Goal: Task Accomplishment & Management: Complete application form

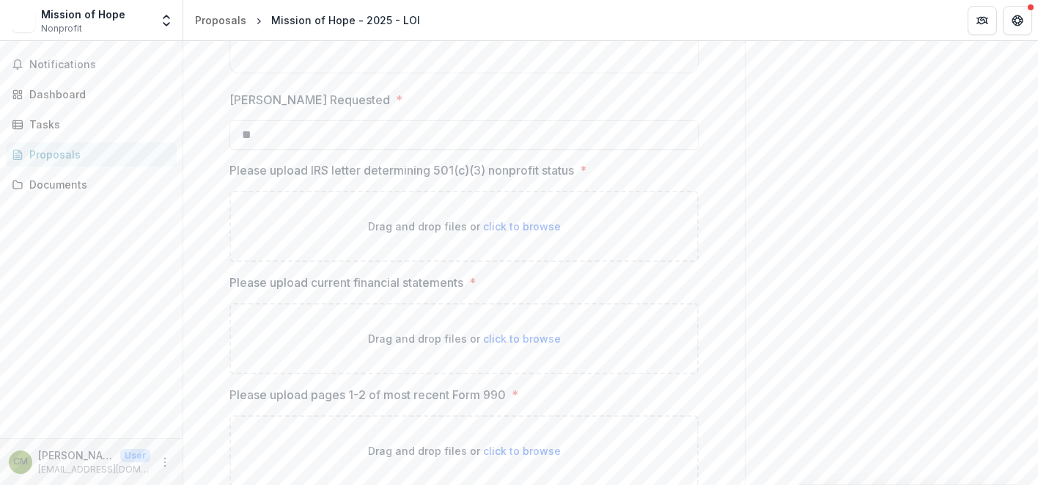
scroll to position [2033, 0]
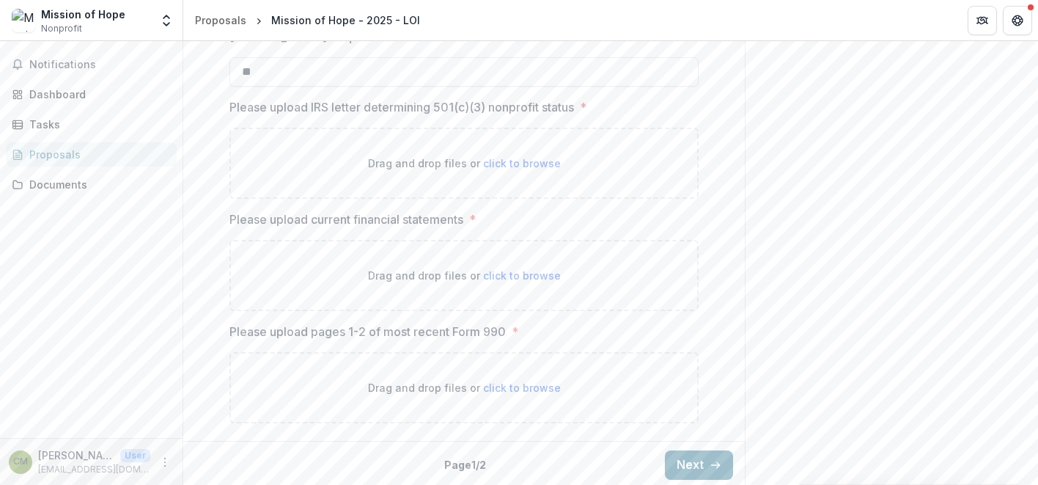
click at [698, 466] on button "Next" at bounding box center [699, 464] width 68 height 29
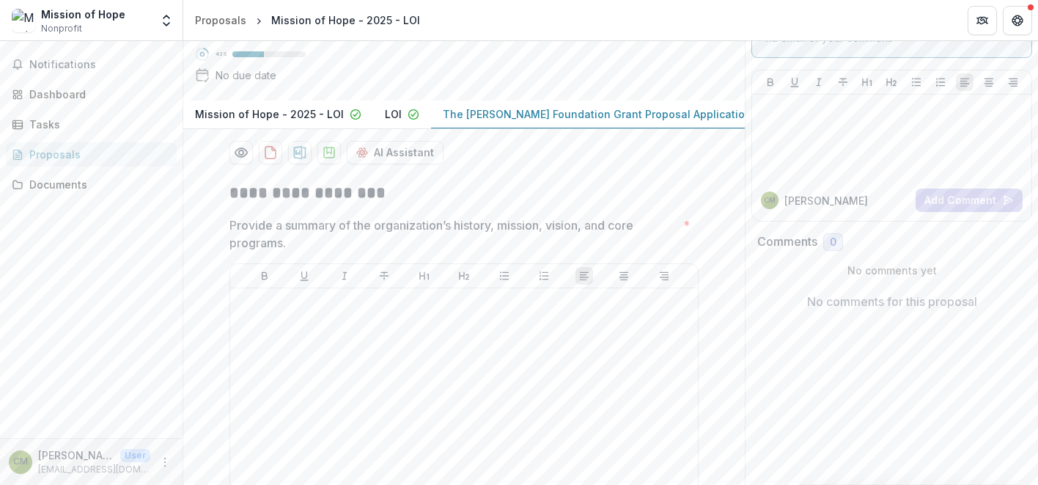
scroll to position [0, 0]
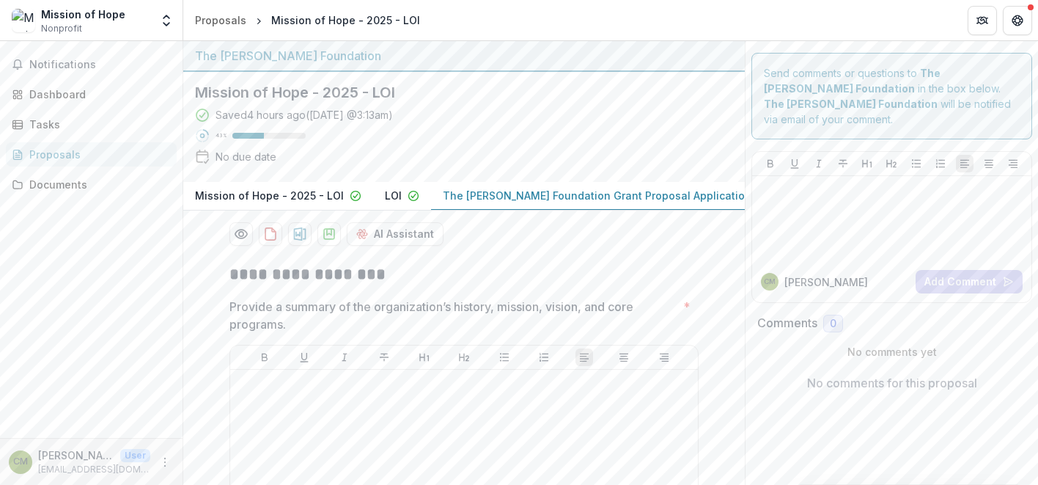
click at [374, 199] on button "LOI" at bounding box center [402, 196] width 58 height 29
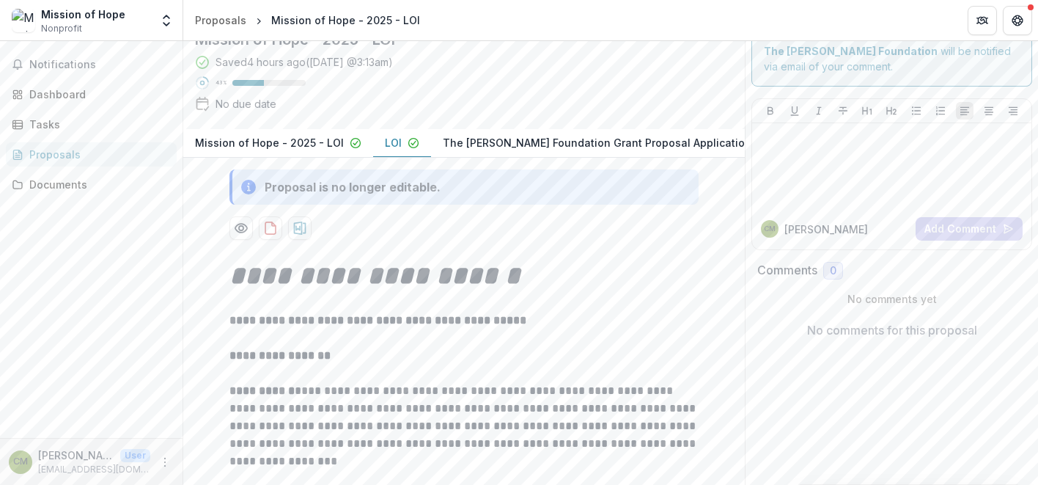
scroll to position [59, 0]
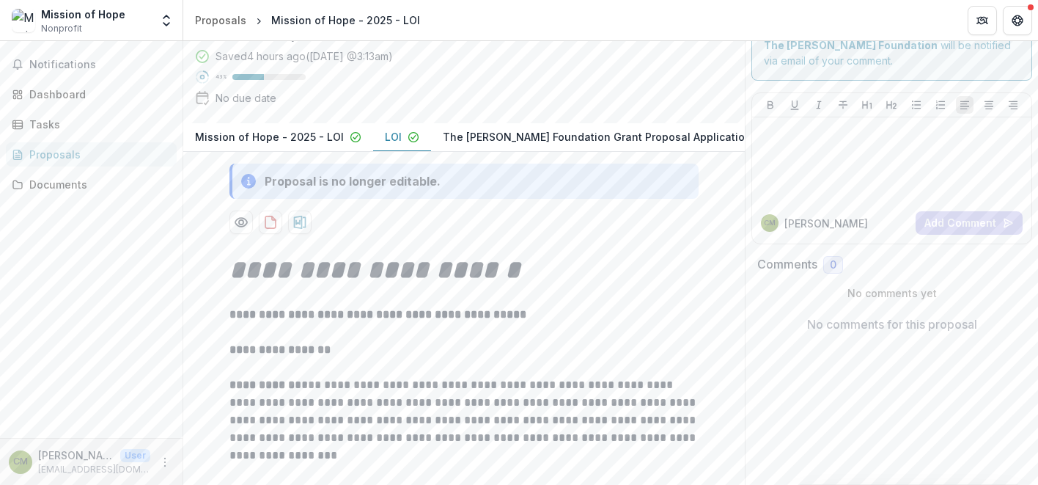
click at [508, 132] on p "The [PERSON_NAME] Foundation Grant Proposal Application" at bounding box center [597, 136] width 309 height 15
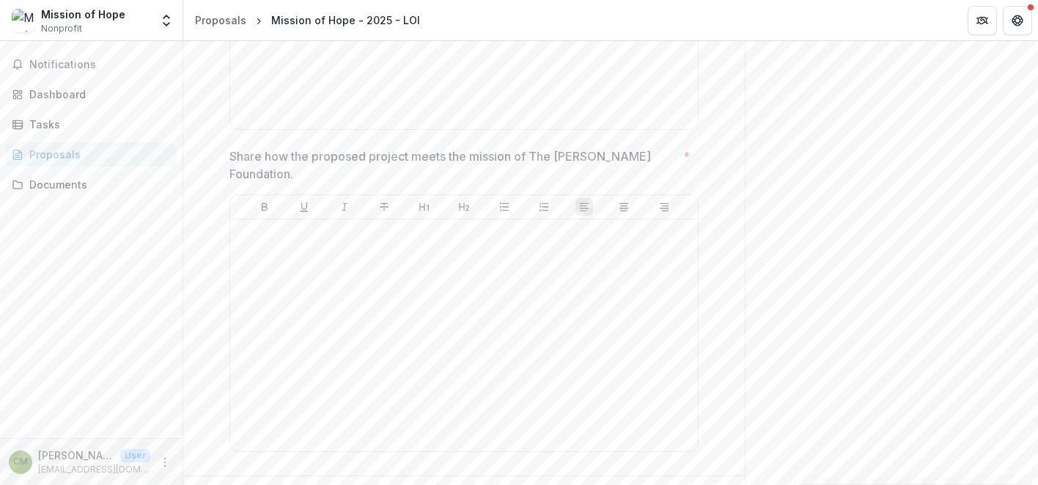
scroll to position [1441, 0]
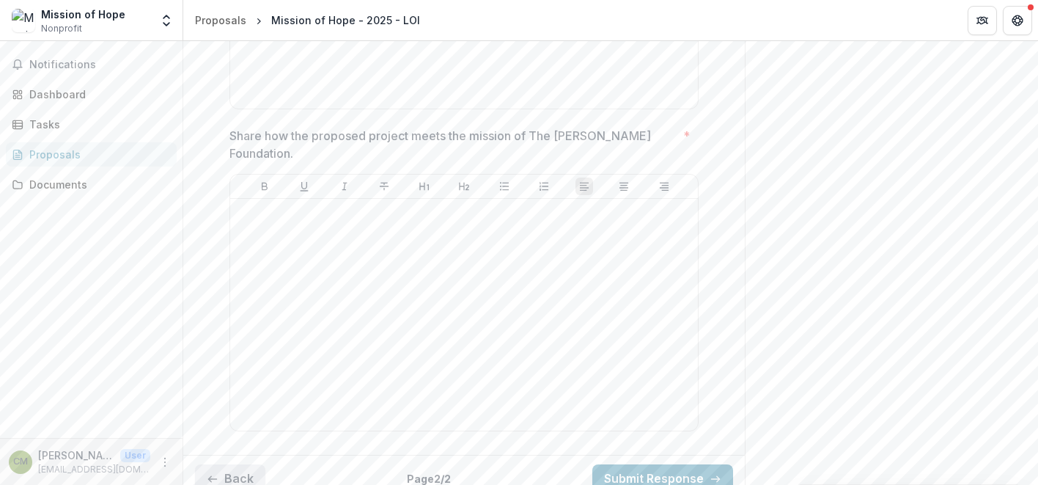
click at [249, 464] on button "Back" at bounding box center [230, 478] width 70 height 29
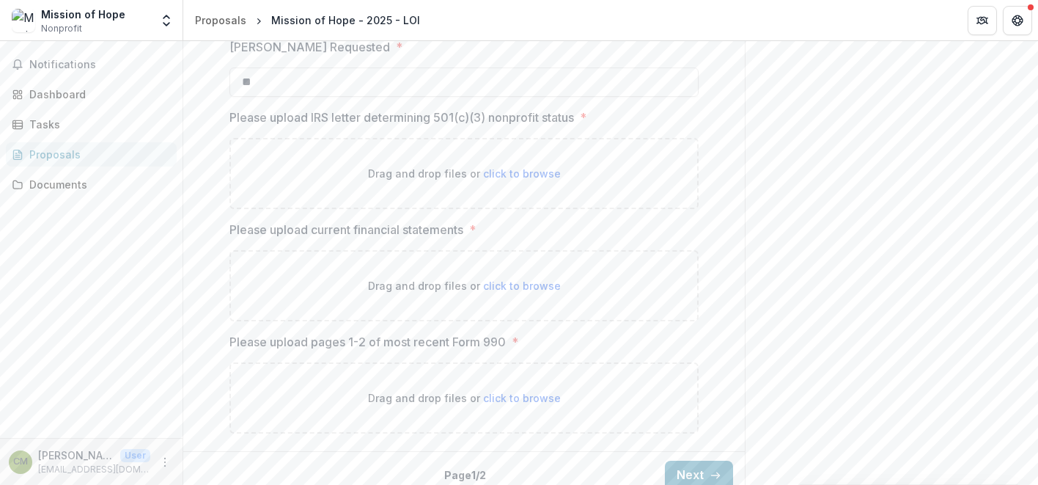
scroll to position [2033, 0]
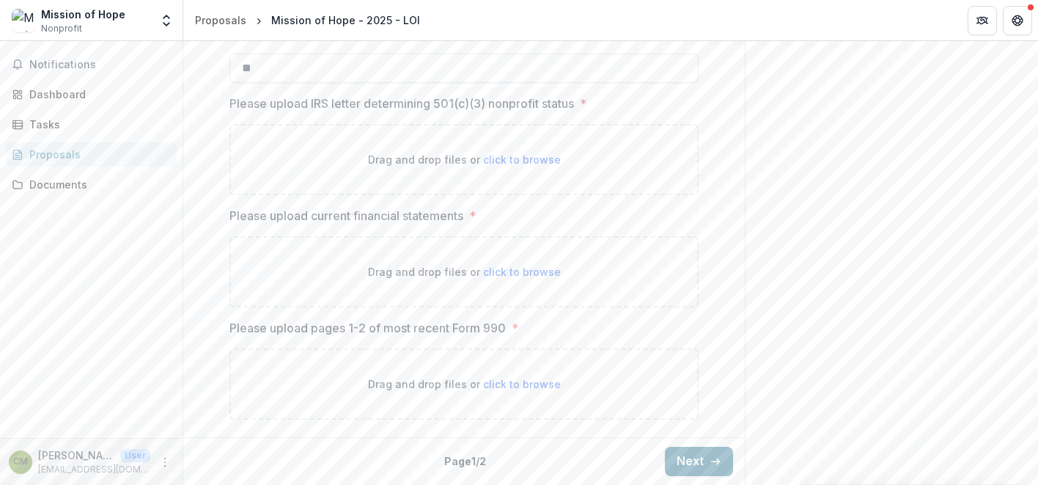
click at [694, 460] on button "Next" at bounding box center [699, 461] width 68 height 29
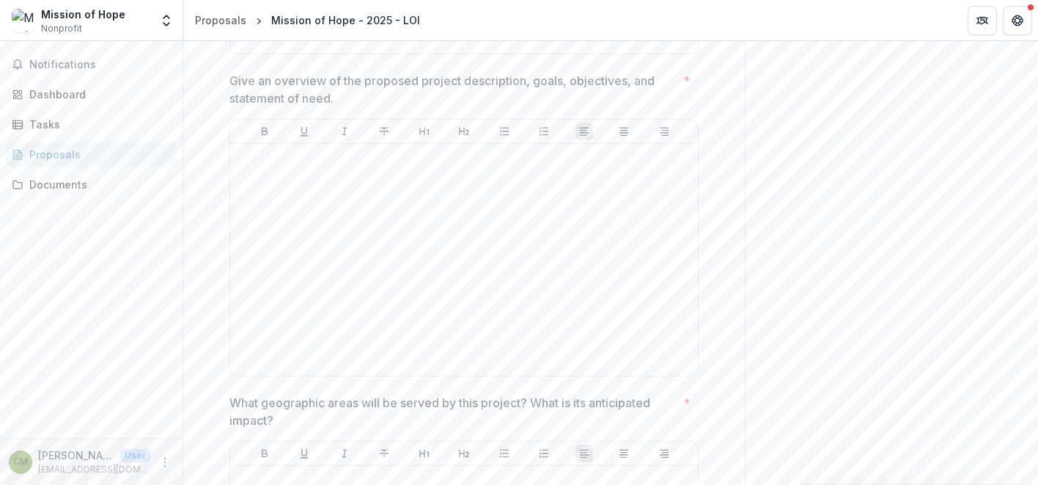
scroll to position [1441, 0]
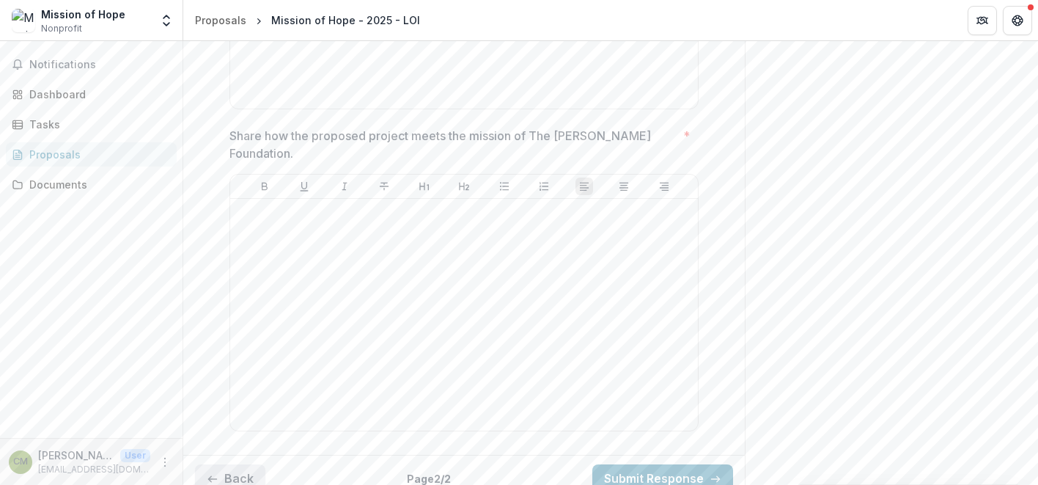
click at [210, 464] on button "Back" at bounding box center [230, 478] width 70 height 29
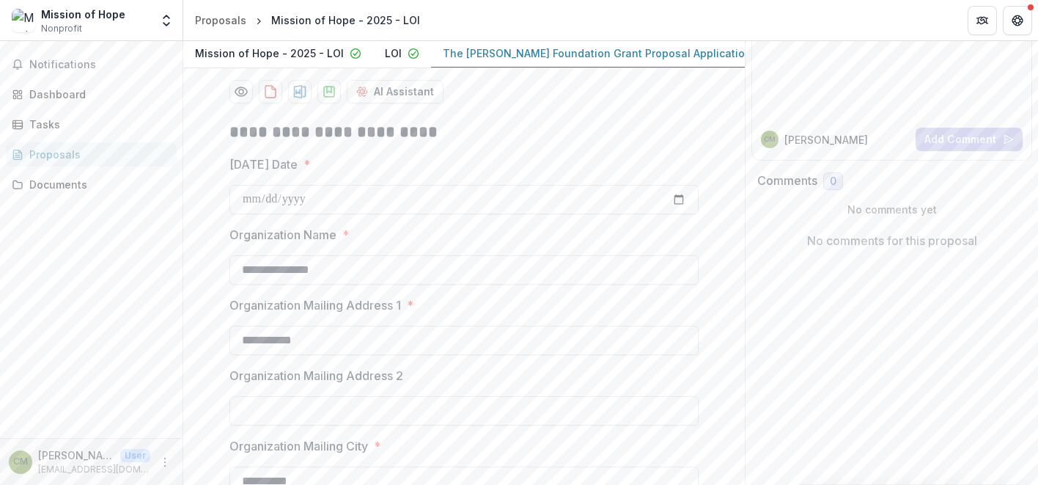
scroll to position [0, 0]
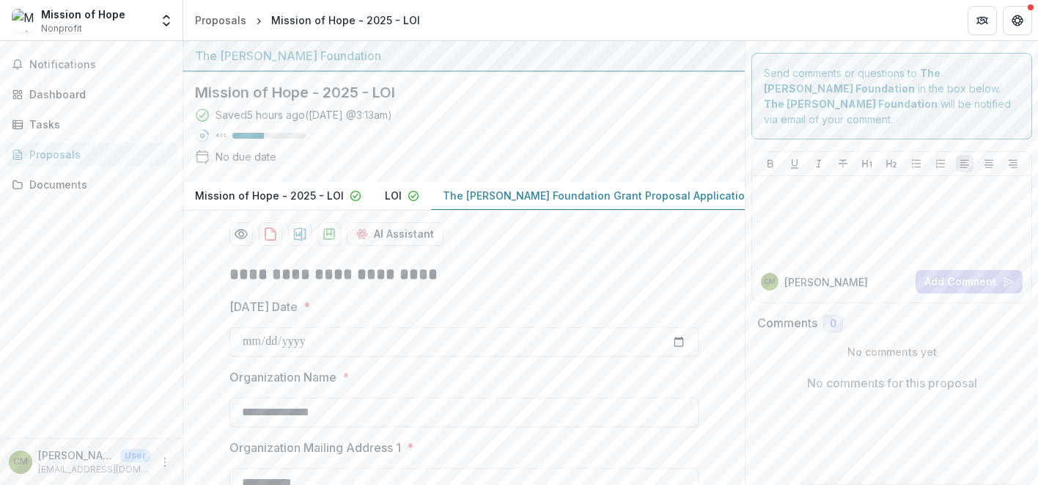
click at [385, 194] on p "LOI" at bounding box center [393, 195] width 17 height 15
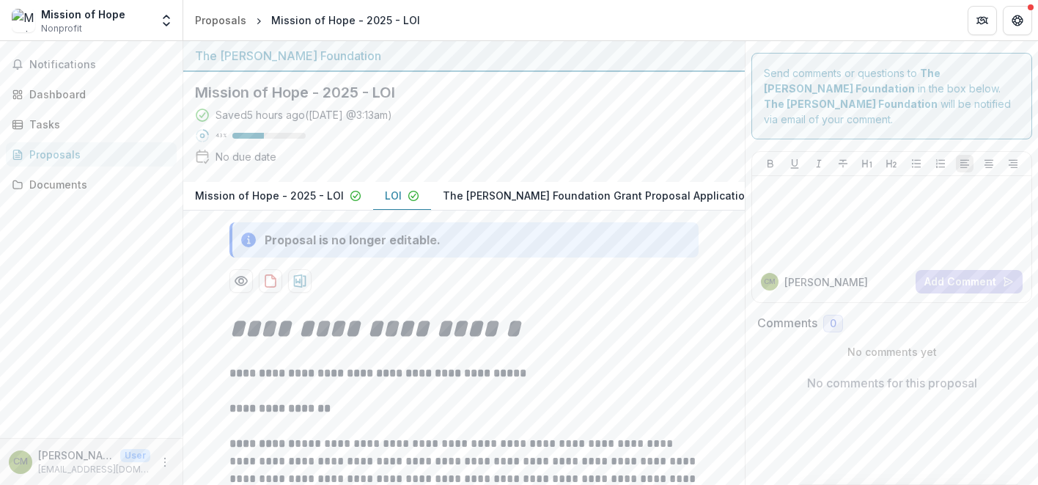
click at [502, 195] on p "The [PERSON_NAME] Foundation Grant Proposal Application" at bounding box center [597, 195] width 309 height 15
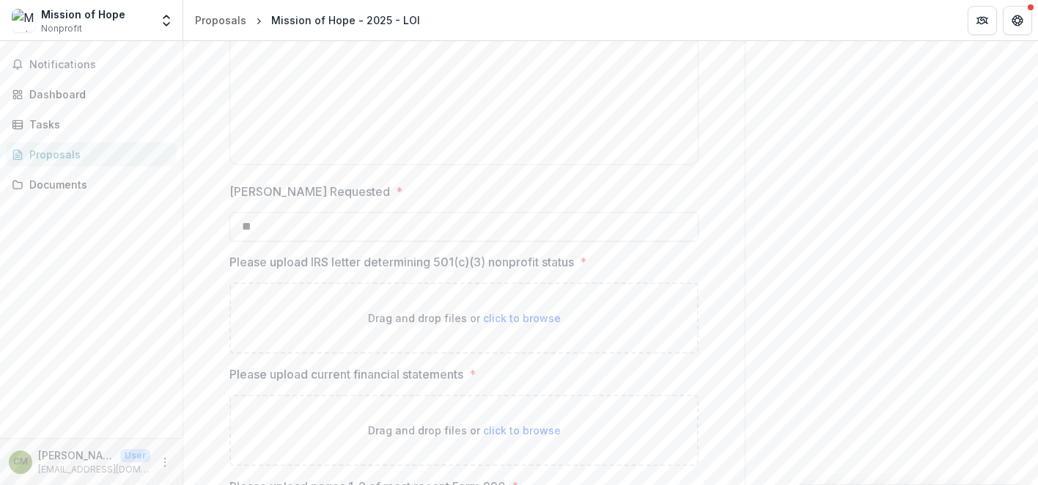
scroll to position [2033, 0]
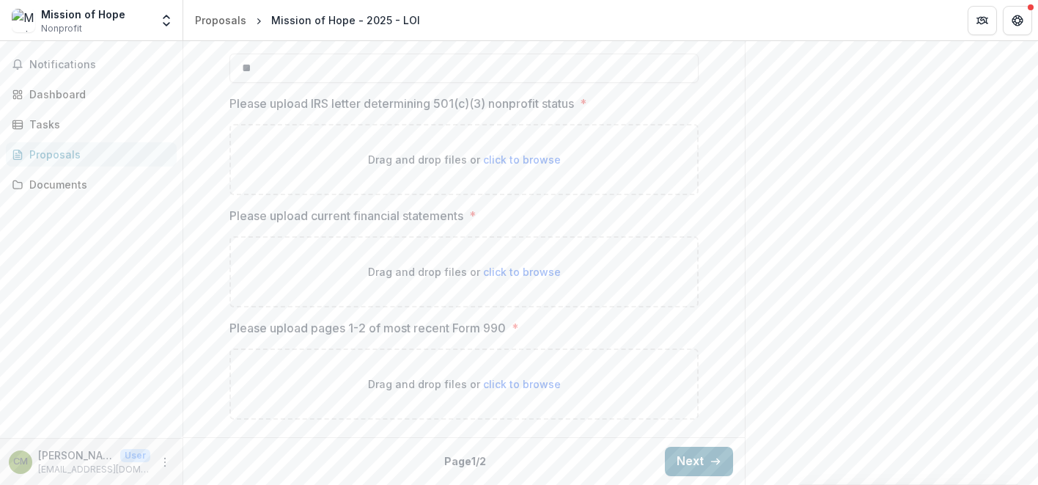
click at [705, 463] on button "Next" at bounding box center [699, 461] width 68 height 29
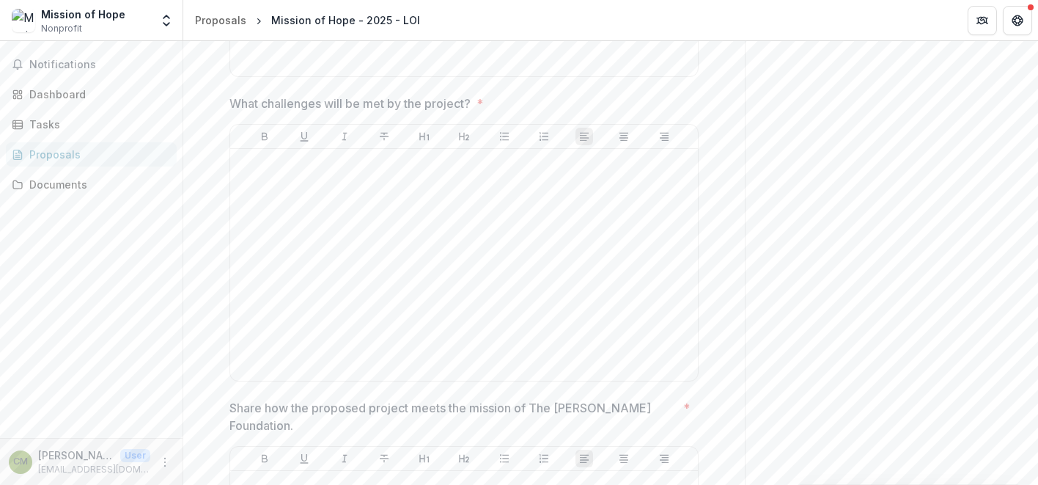
scroll to position [0, 0]
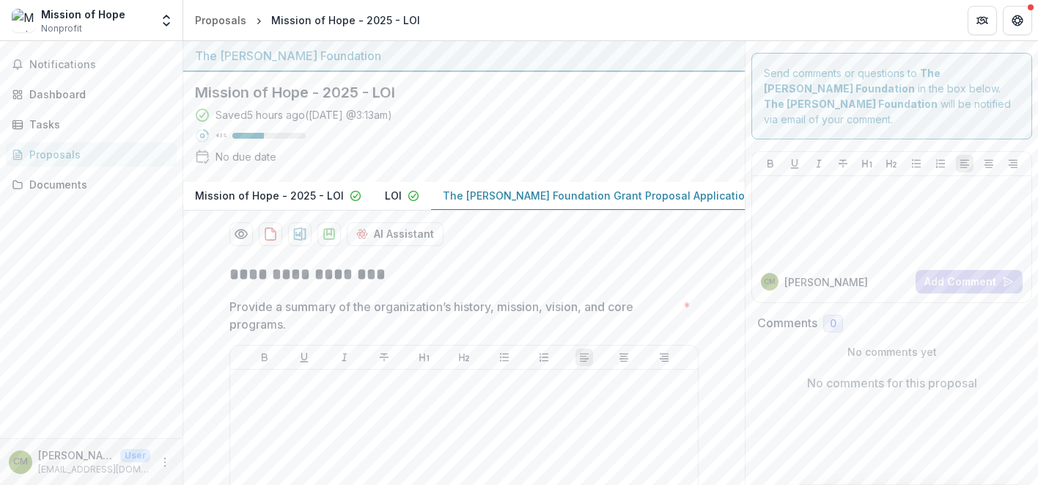
click at [386, 197] on p "LOI" at bounding box center [393, 195] width 17 height 15
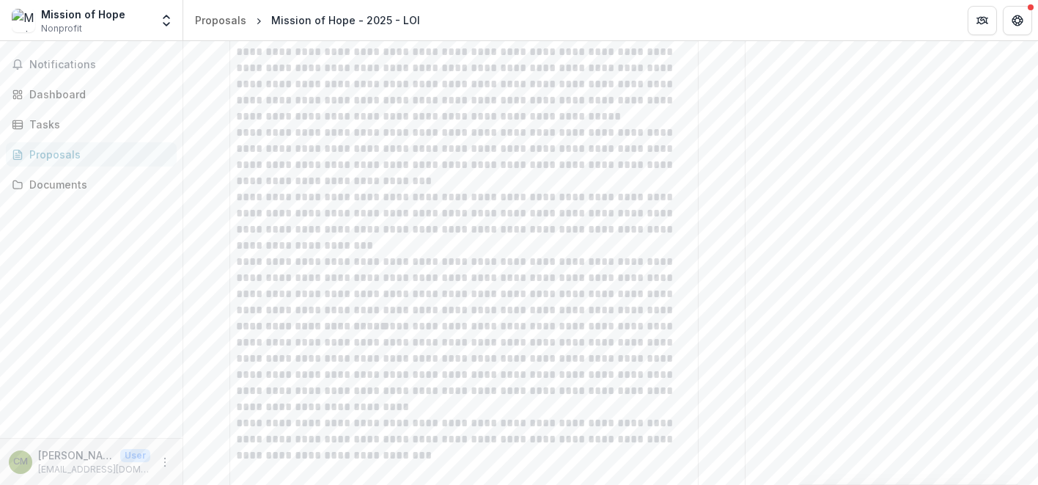
click at [345, 260] on p "**********" at bounding box center [464, 286] width 456 height 65
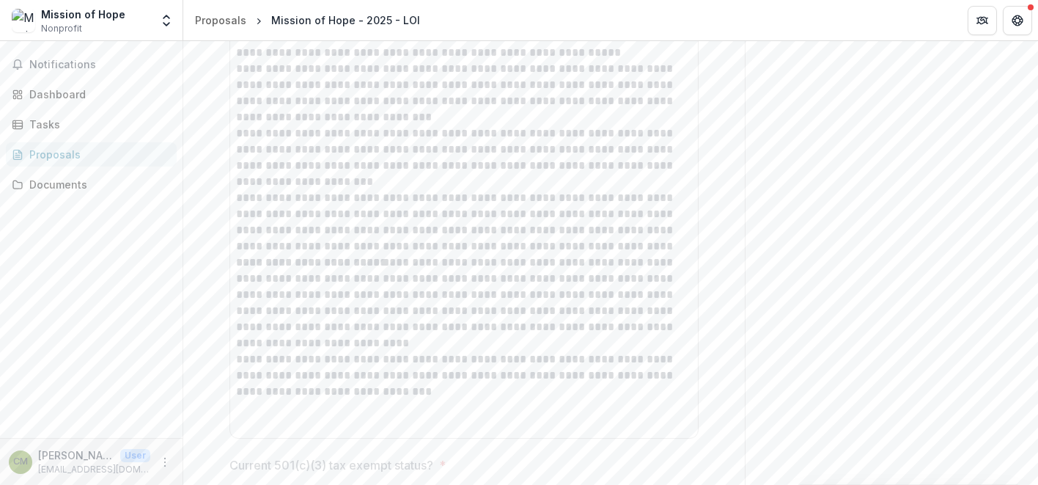
scroll to position [1360, 0]
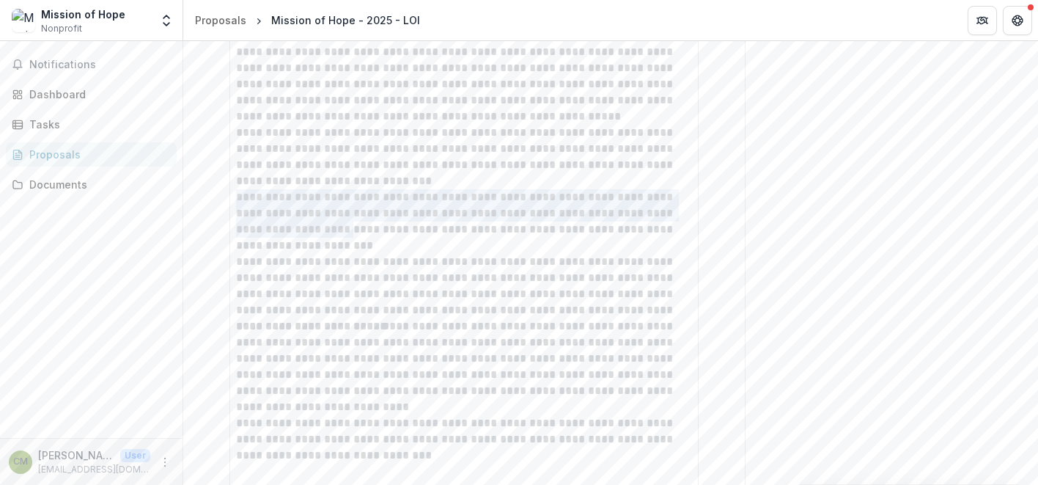
drag, startPoint x: 233, startPoint y: 196, endPoint x: 361, endPoint y: 222, distance: 130.3
click at [361, 222] on div "**********" at bounding box center [464, 270] width 456 height 452
click at [408, 286] on p "**********" at bounding box center [464, 286] width 456 height 65
click at [439, 277] on p "**********" at bounding box center [464, 286] width 456 height 65
click at [390, 297] on p "**********" at bounding box center [464, 286] width 456 height 65
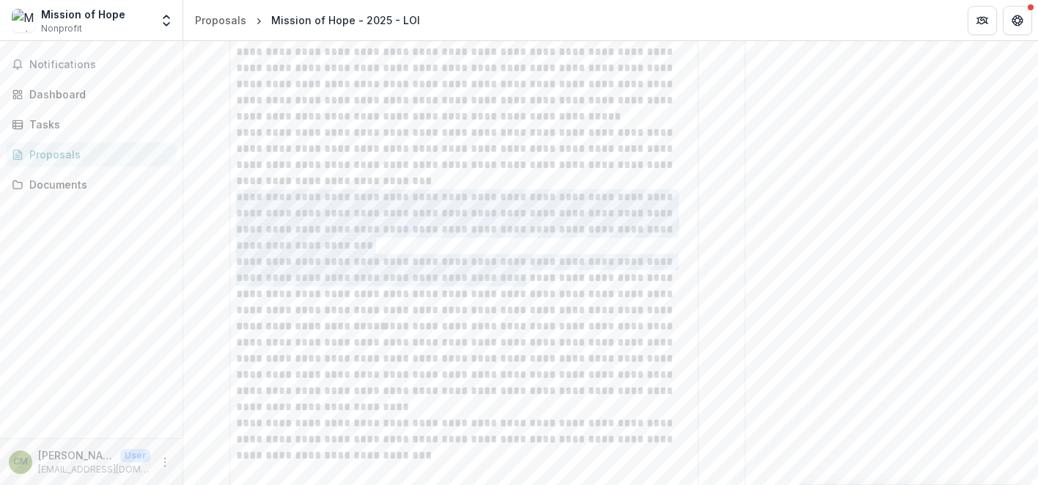
drag, startPoint x: 235, startPoint y: 260, endPoint x: 436, endPoint y: 275, distance: 202.3
click at [436, 275] on p "**********" at bounding box center [464, 286] width 456 height 65
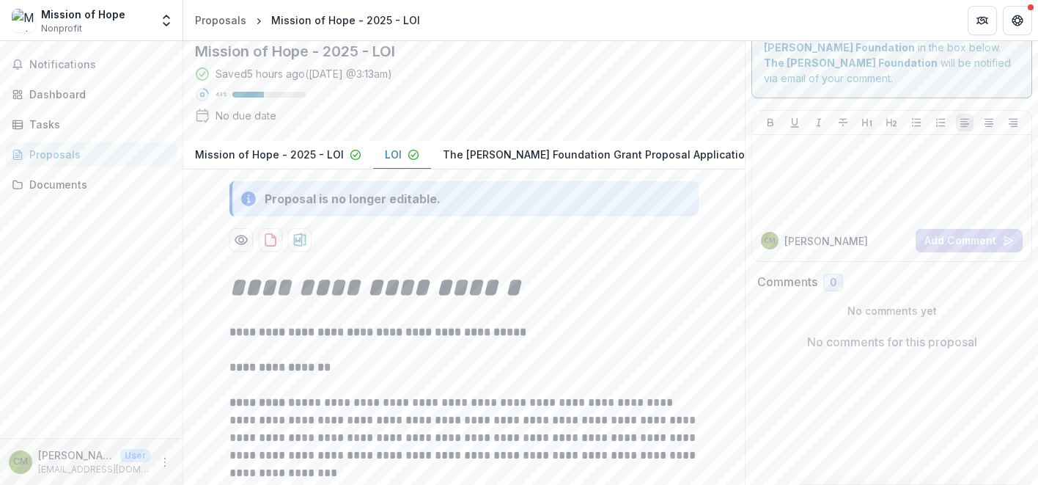
scroll to position [0, 0]
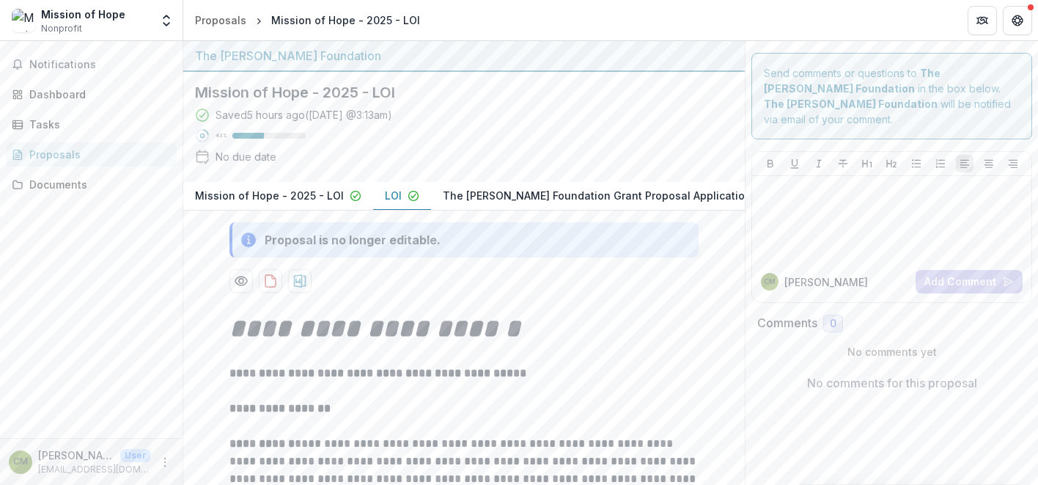
click at [483, 200] on p "The [PERSON_NAME] Foundation Grant Proposal Application" at bounding box center [597, 195] width 309 height 15
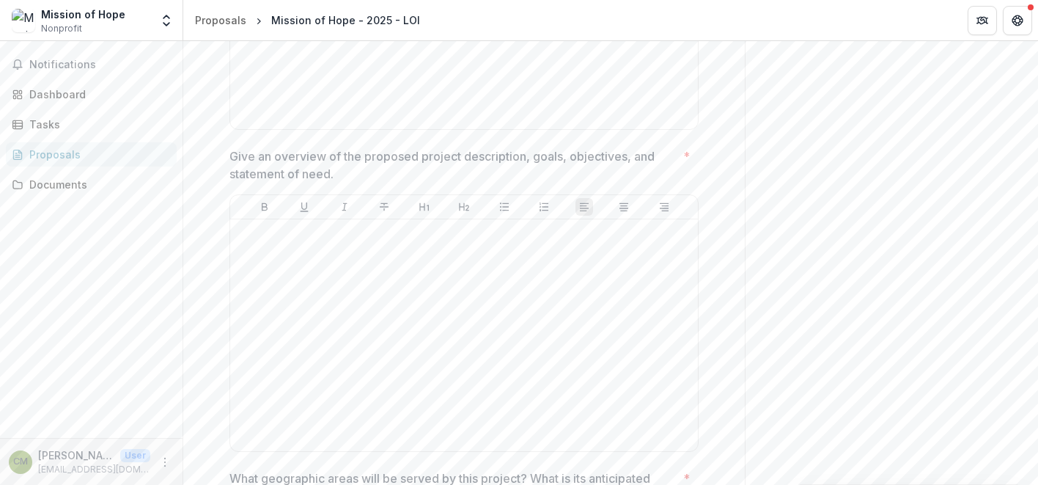
scroll to position [472, 0]
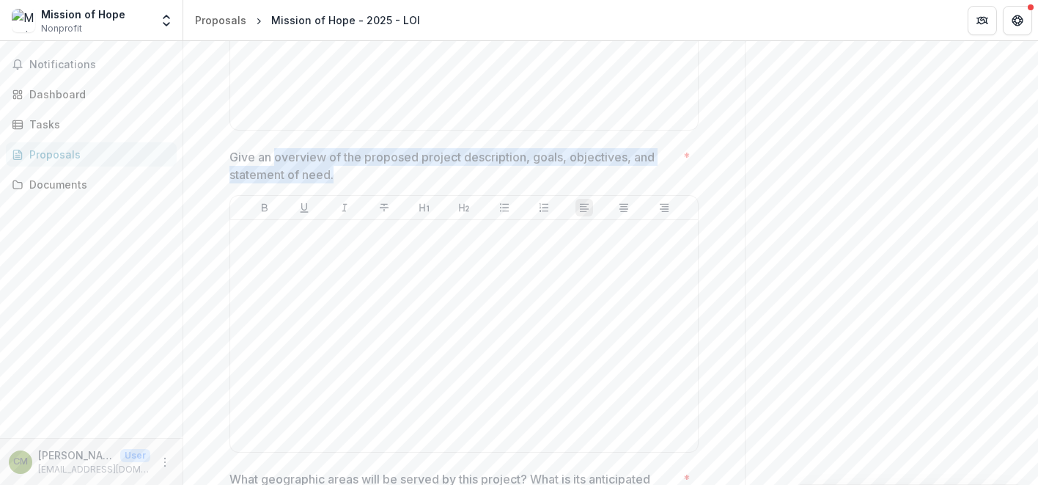
drag, startPoint x: 274, startPoint y: 155, endPoint x: 364, endPoint y: 169, distance: 91.2
click at [364, 169] on p "Give an overview of the proposed project description, goals, objectives, and st…" at bounding box center [454, 165] width 448 height 35
drag, startPoint x: 334, startPoint y: 171, endPoint x: 227, endPoint y: 150, distance: 109.0
click at [230, 150] on p "Give an overview of the proposed project description, goals, objectives, and st…" at bounding box center [454, 165] width 448 height 35
drag, startPoint x: 334, startPoint y: 172, endPoint x: 230, endPoint y: 157, distance: 104.4
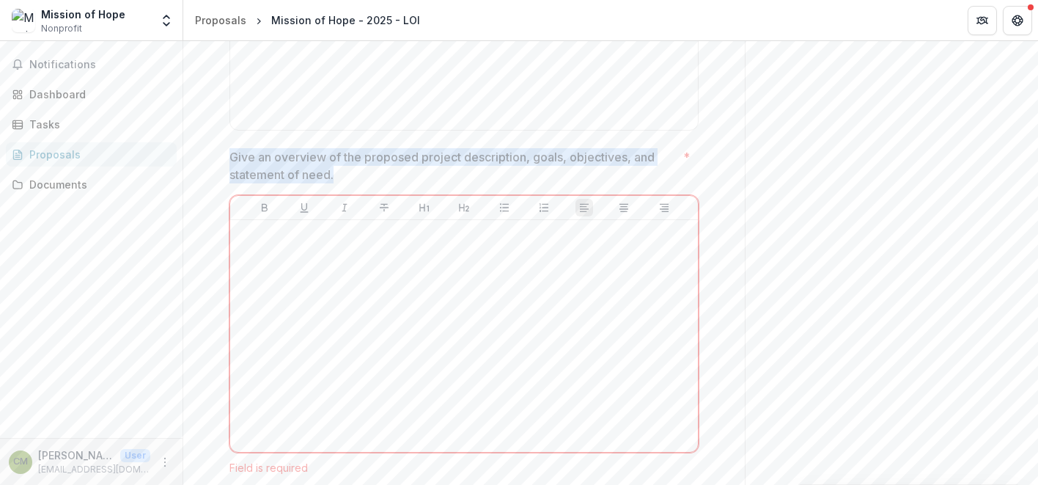
click at [230, 157] on p "Give an overview of the proposed project description, goals, objectives, and st…" at bounding box center [454, 165] width 448 height 35
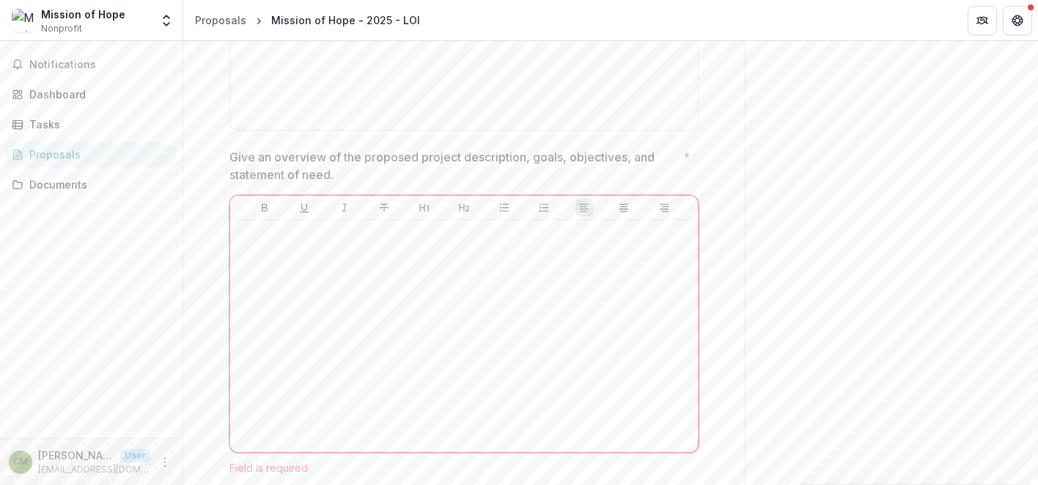
click at [230, 157] on p "Give an overview of the proposed project description, goals, objectives, and st…" at bounding box center [454, 165] width 448 height 35
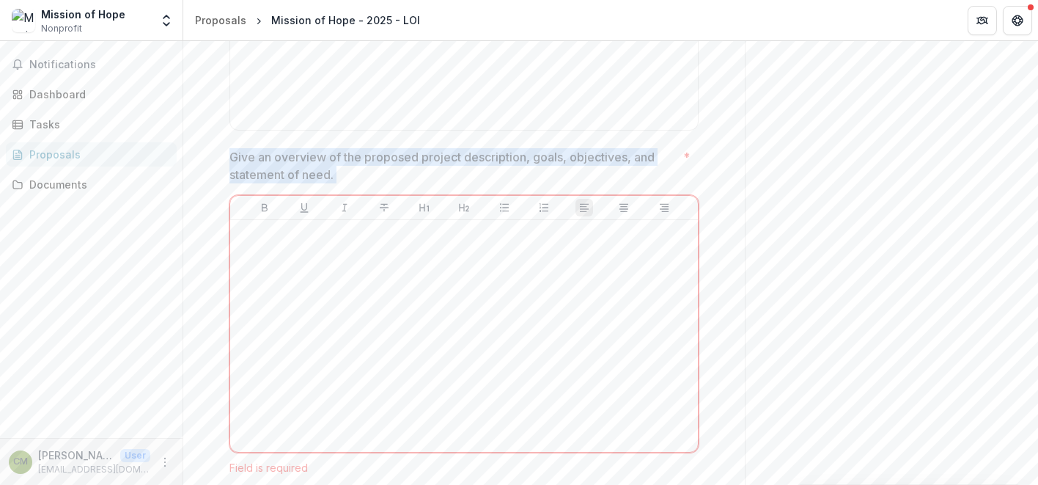
click at [230, 157] on p "Give an overview of the proposed project description, goals, objectives, and st…" at bounding box center [454, 165] width 448 height 35
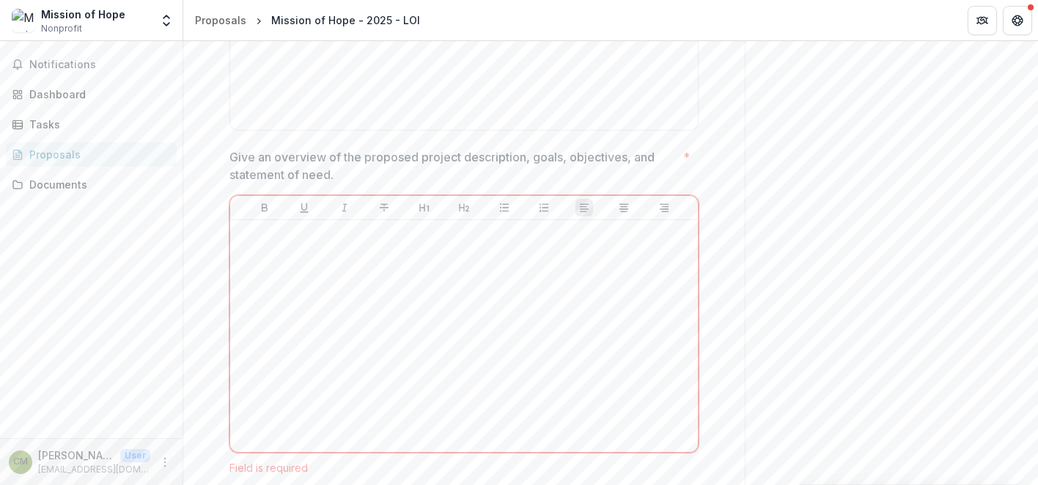
click at [230, 157] on p "Give an overview of the proposed project description, goals, objectives, and st…" at bounding box center [454, 165] width 448 height 35
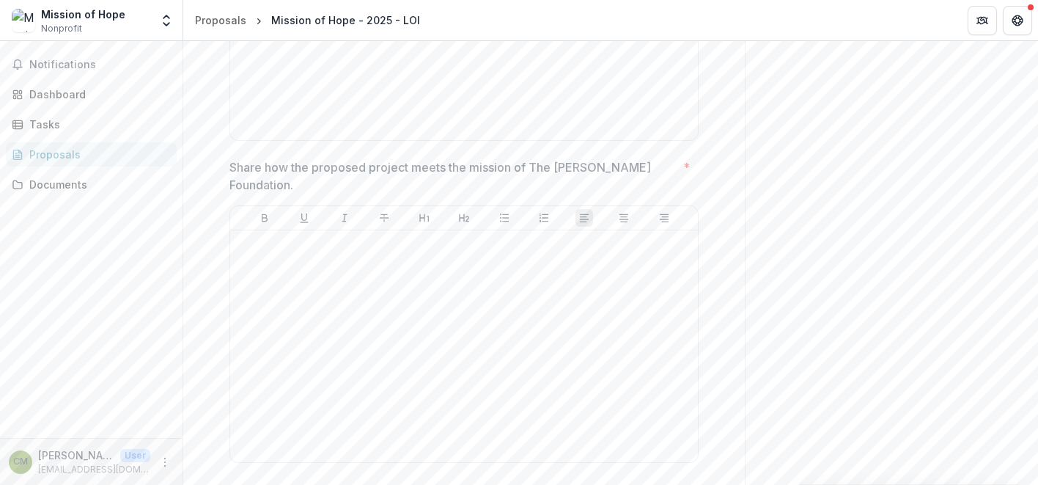
scroll to position [1456, 0]
